Goal: Book appointment/travel/reservation

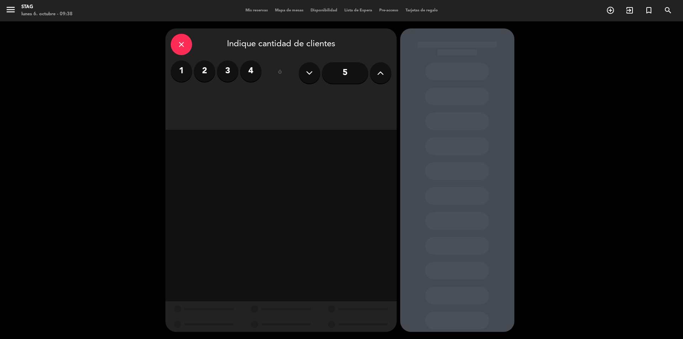
click at [258, 11] on span "Mis reservas" at bounding box center [257, 11] width 30 height 4
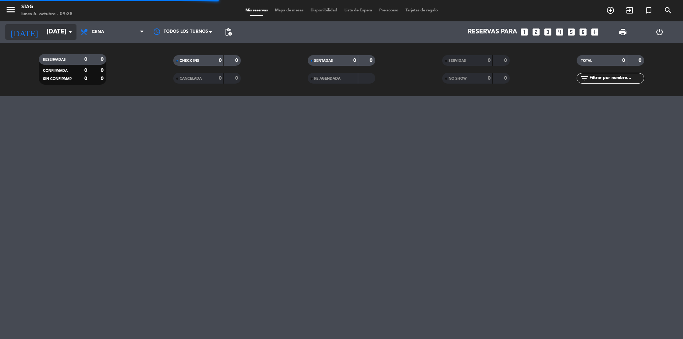
click at [43, 32] on input "[DATE]" at bounding box center [84, 32] width 83 height 14
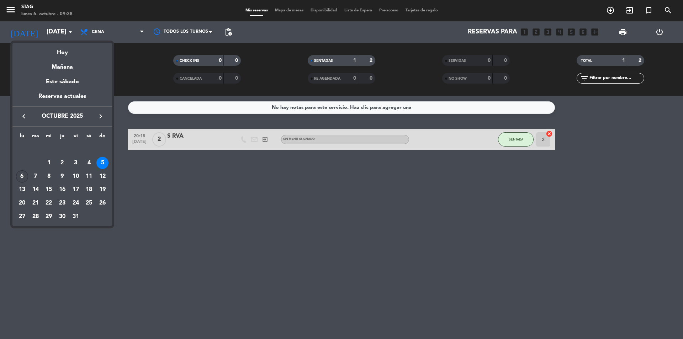
click at [27, 174] on div "6" at bounding box center [22, 176] width 12 height 12
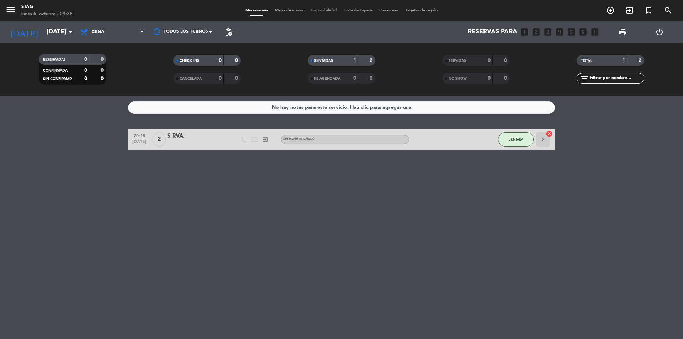
type input "[DATE]"
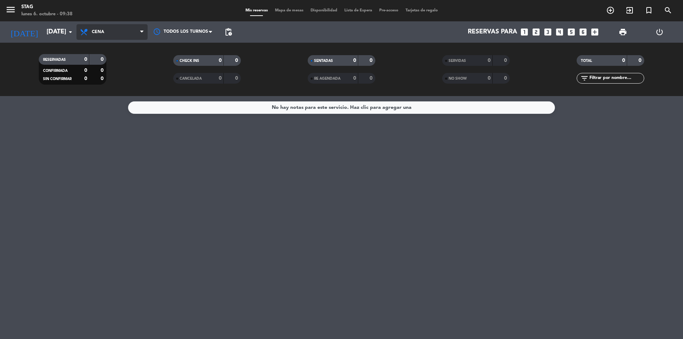
click at [100, 33] on span "Cena" at bounding box center [98, 32] width 12 height 5
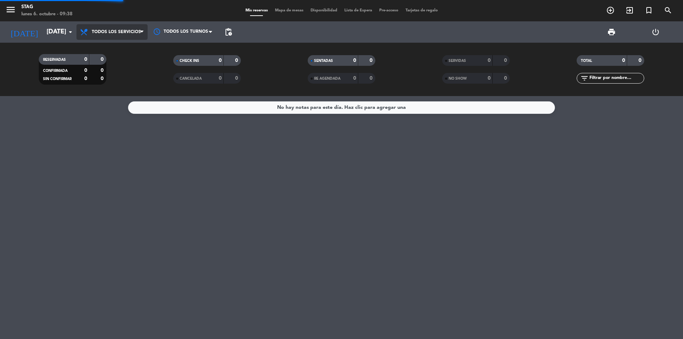
click at [118, 54] on div "menu STAG [DATE] 6. octubre - 09:38 Mis reservas Mapa de mesas Disponibilidad L…" at bounding box center [341, 48] width 683 height 96
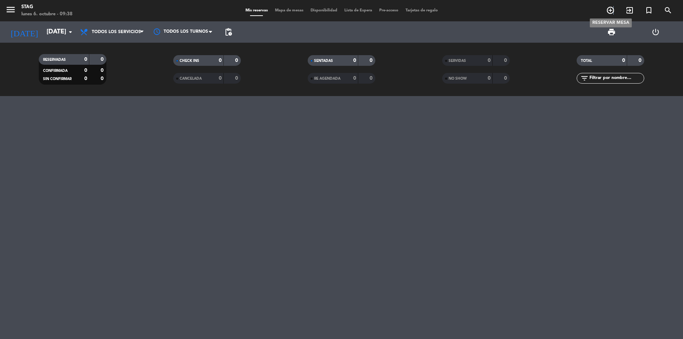
click at [614, 11] on icon "add_circle_outline" at bounding box center [610, 10] width 9 height 9
